Goal: Download file/media

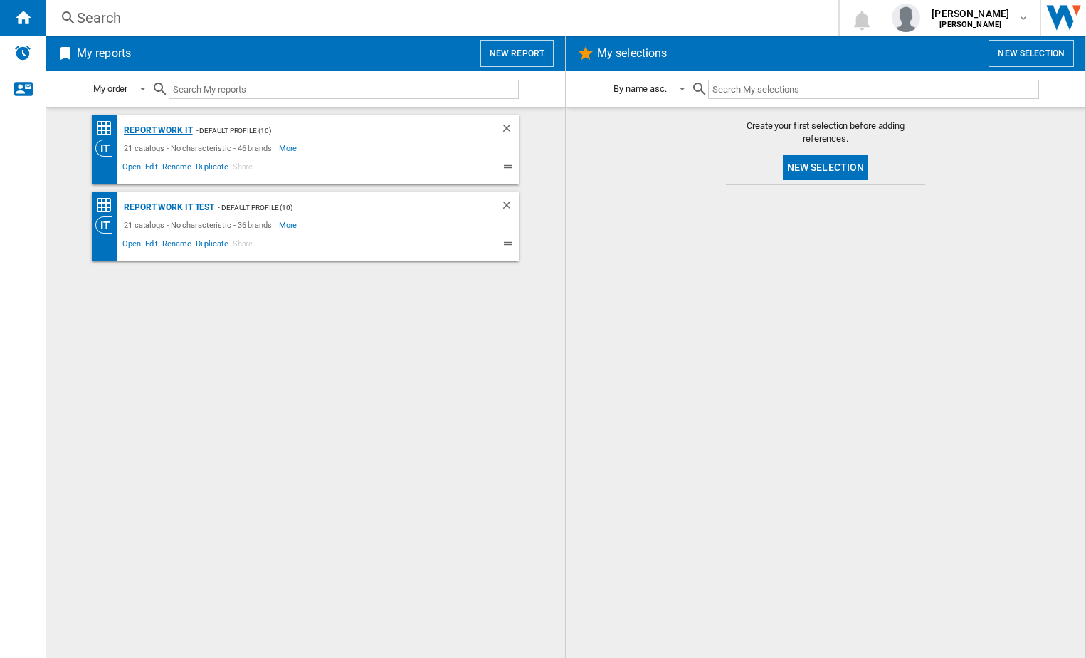
click at [161, 128] on div "Report Work it" at bounding box center [156, 131] width 73 height 18
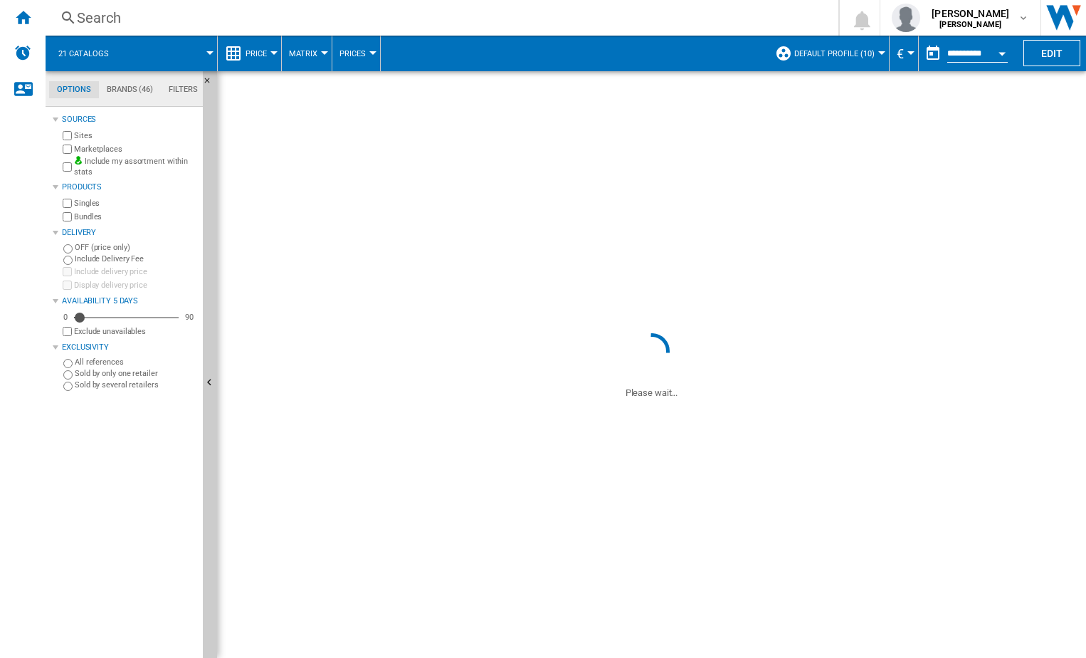
click at [61, 334] on div "Exclude unavailables" at bounding box center [128, 332] width 137 height 14
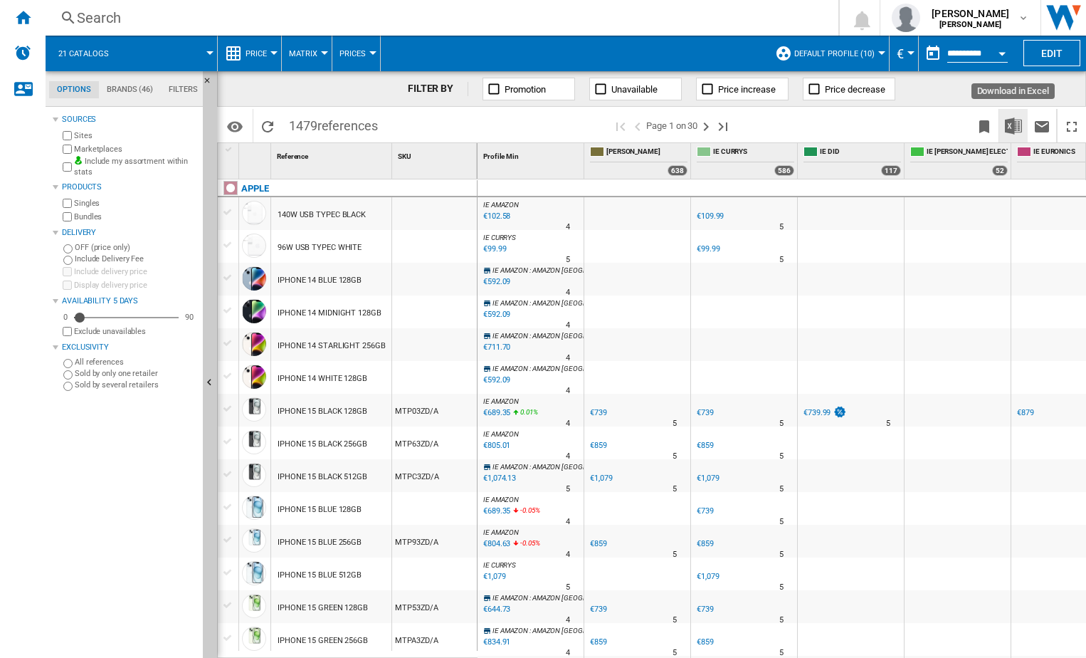
click at [1015, 126] on img "Download in Excel" at bounding box center [1013, 125] width 17 height 17
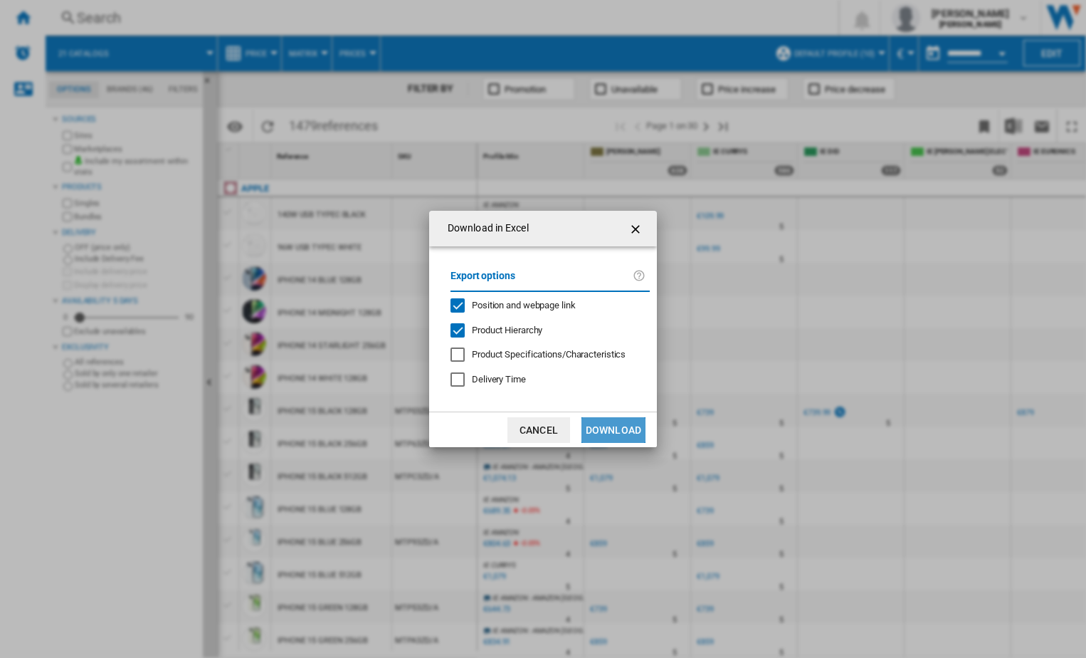
click at [594, 425] on button "Download" at bounding box center [614, 430] width 64 height 26
